Goal: Complete application form

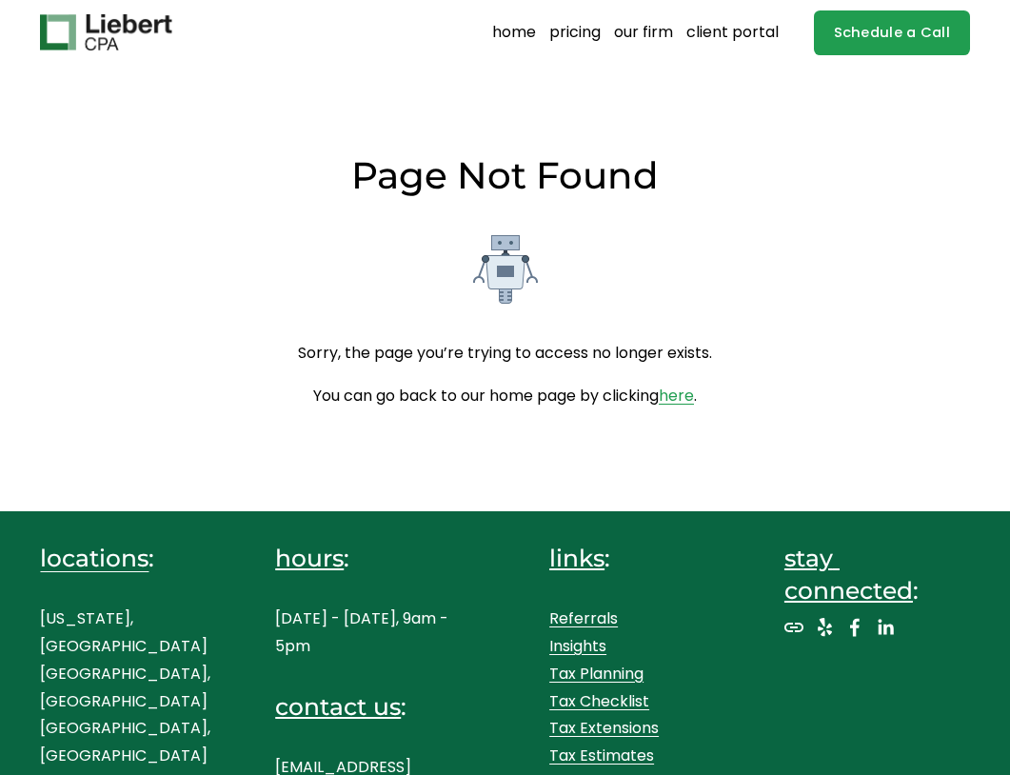
click at [532, 27] on link "home" at bounding box center [514, 32] width 44 height 30
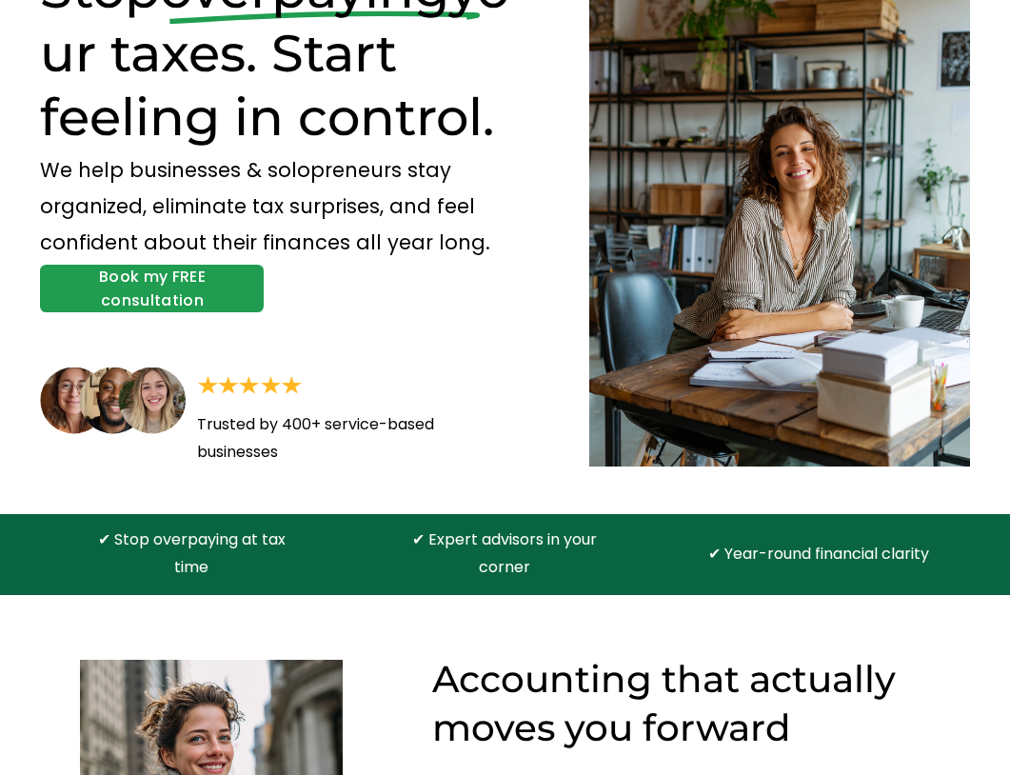
scroll to position [95, 0]
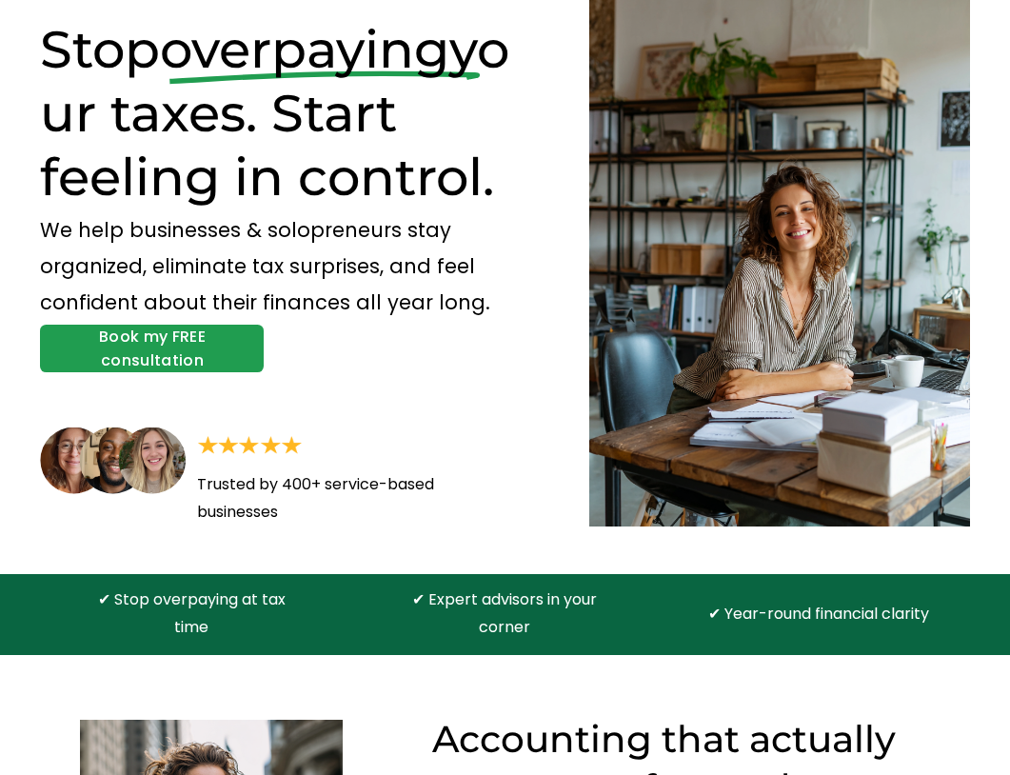
click at [173, 364] on link "Book my FREE consultation" at bounding box center [152, 349] width 224 height 48
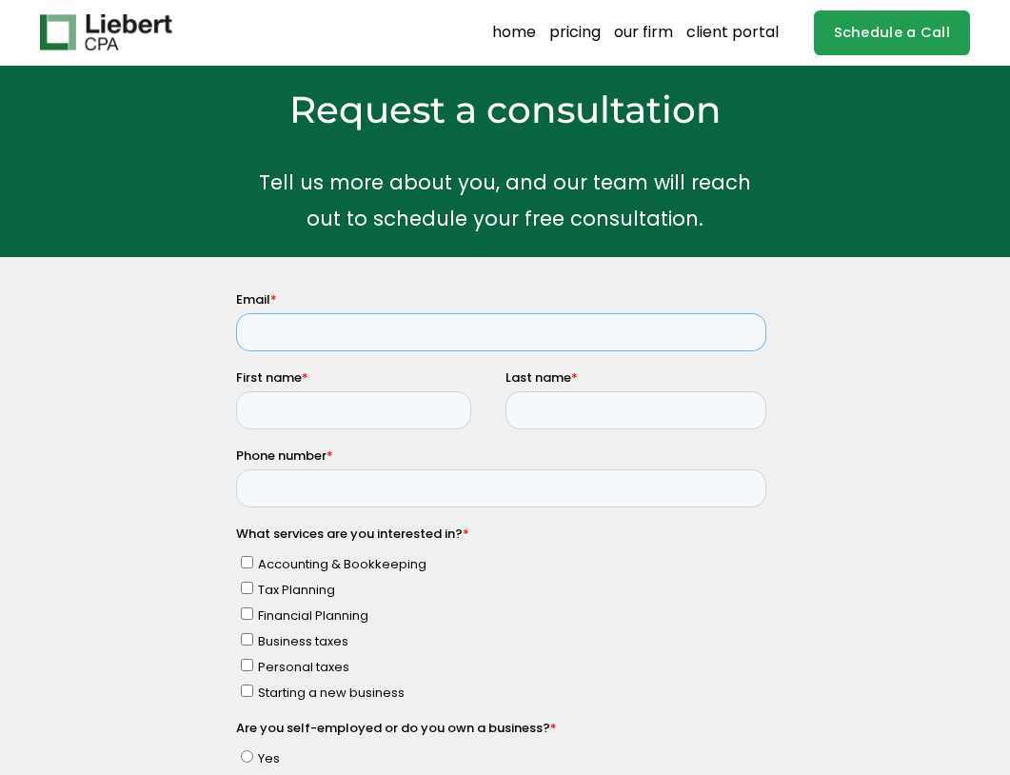
click at [328, 326] on input "Email *" at bounding box center [501, 331] width 530 height 38
type input "kurtisjlee@gmail.com"
type input "kurtis"
type input "9547702889"
click at [542, 408] on input "Last name *" at bounding box center [636, 409] width 262 height 38
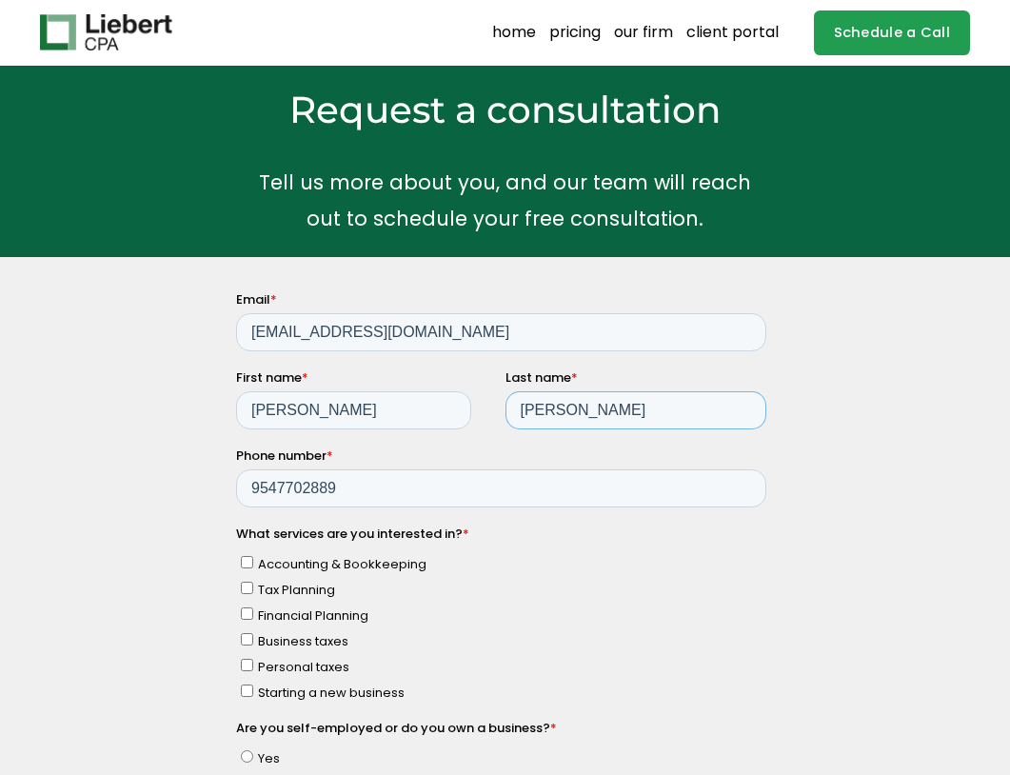
type input "lee"
click at [308, 667] on span "Personal taxes" at bounding box center [303, 666] width 91 height 18
click at [253, 667] on input "Personal taxes" at bounding box center [247, 664] width 12 height 12
checkbox input "true"
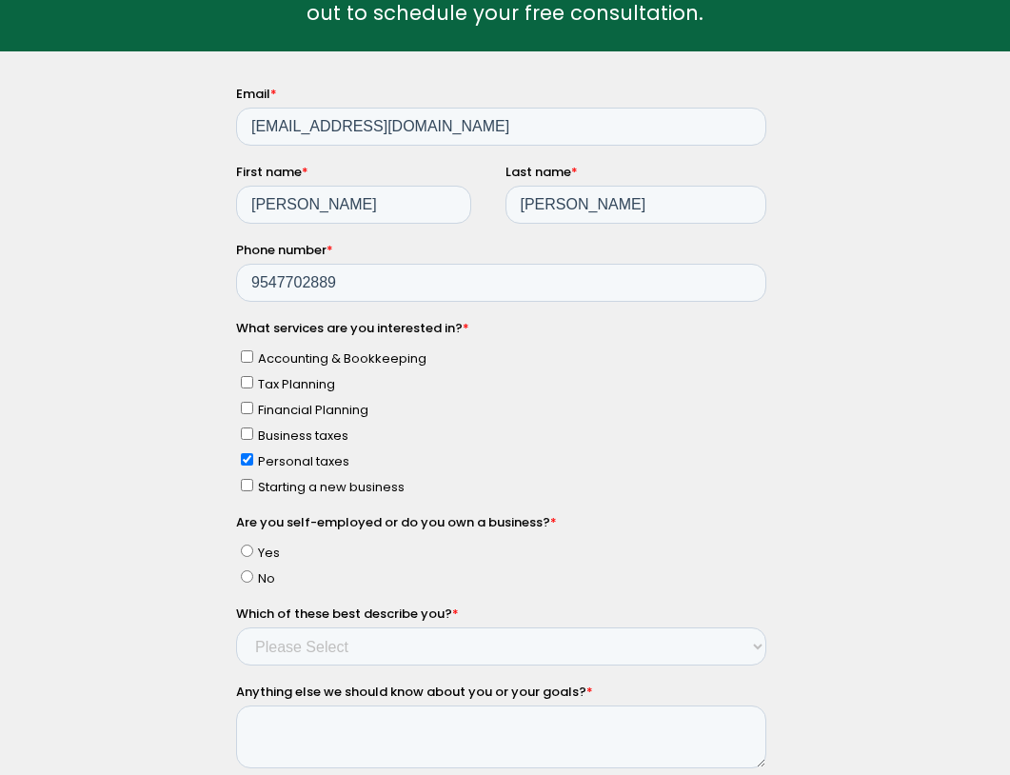
scroll to position [286, 0]
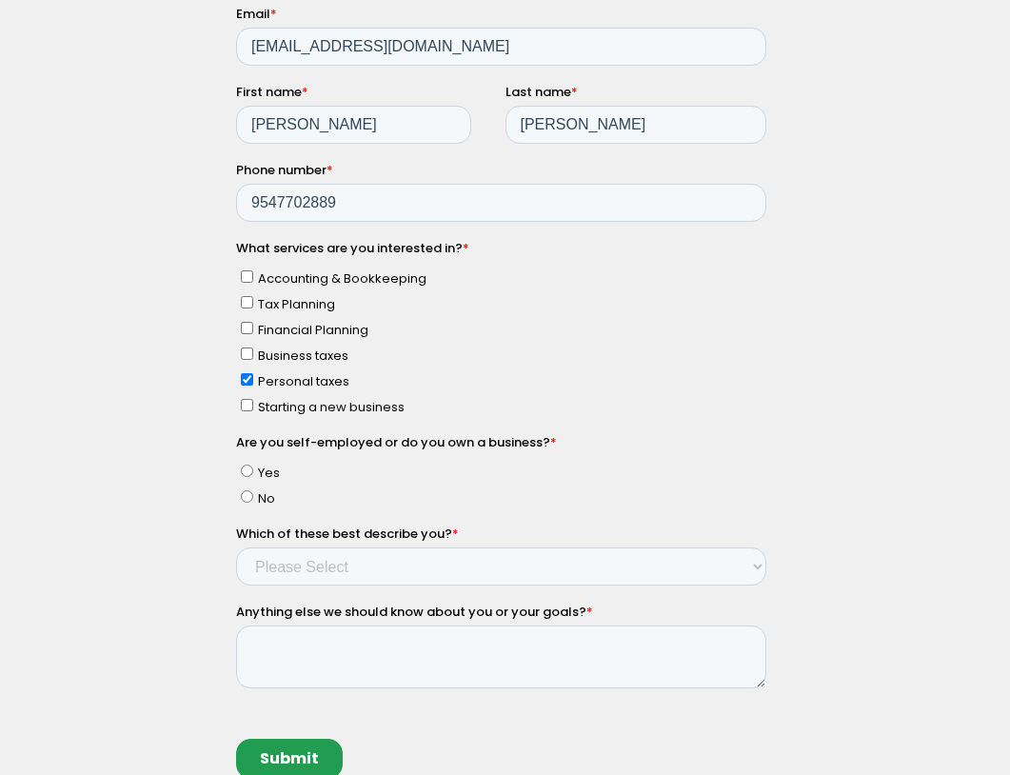
click at [264, 504] on span "No" at bounding box center [266, 497] width 17 height 18
click at [253, 502] on input "No" at bounding box center [247, 495] width 12 height 12
radio input "true"
click at [336, 558] on select "Please Select Income < $100k Income between $100k-$250k Income between $250k-$5…" at bounding box center [501, 565] width 530 height 38
select select "Income between $750k-$1M"
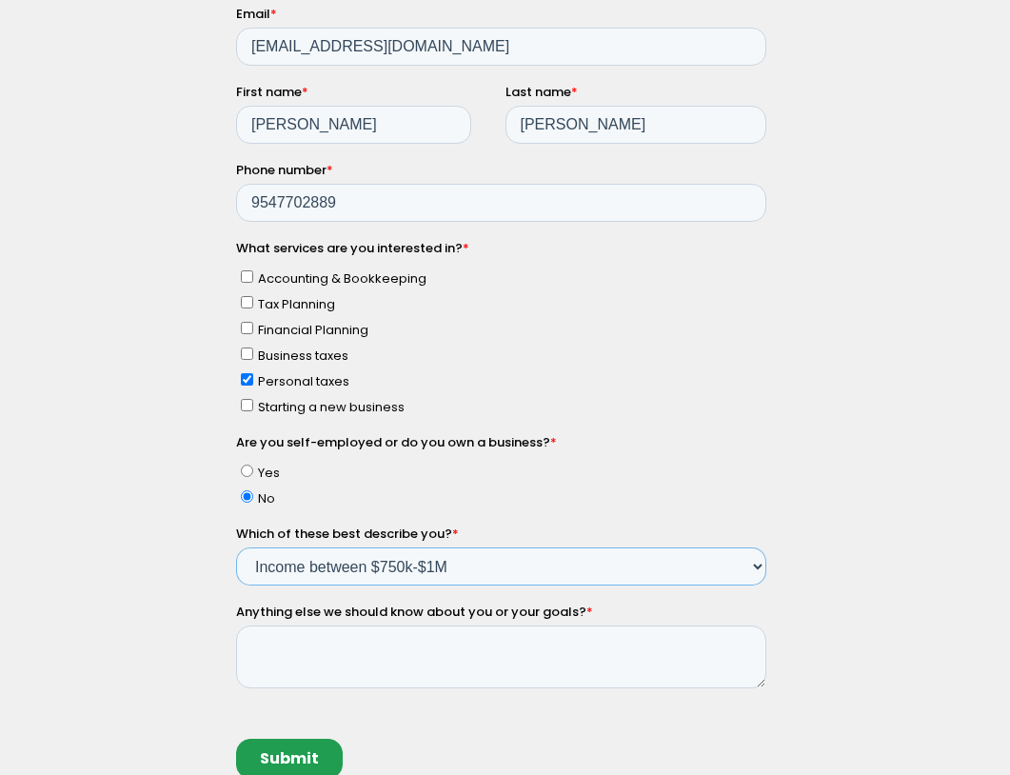
click at [236, 546] on select "Please Select Income < $100k Income between $100k-$250k Income between $250k-$5…" at bounding box center [501, 565] width 530 height 38
click at [431, 653] on textarea "Anything else we should know about you or your goals? *" at bounding box center [501, 655] width 530 height 63
paste textarea "I have a hedge fund K-1 that I required assistance with for filing this year."
type textarea "I have a hedge fund K-1 that I required assistance with for filing this year."
click at [297, 746] on input "Submit" at bounding box center [289, 758] width 107 height 40
